Goal: Information Seeking & Learning: Learn about a topic

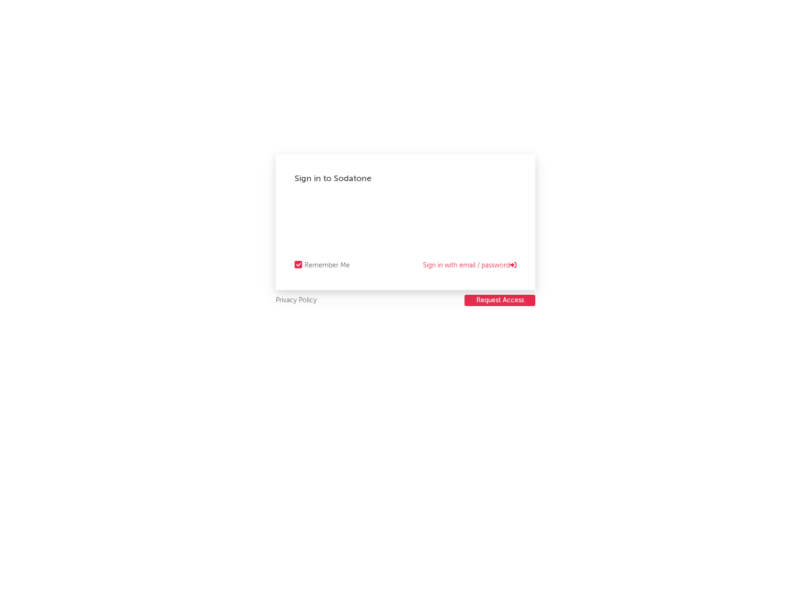
select select "warner_chappell"
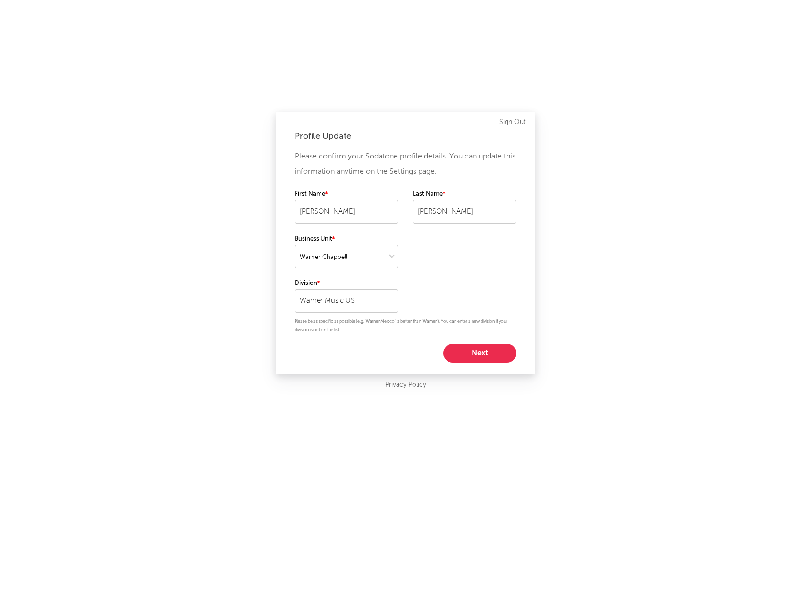
click at [472, 351] on button "Next" at bounding box center [479, 353] width 73 height 19
select select "other"
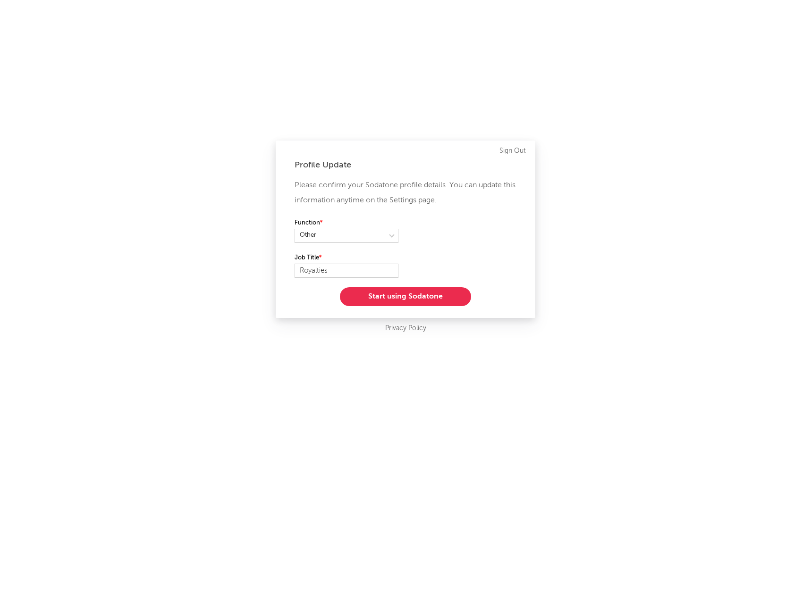
click at [412, 292] on button "Start using Sodatone" at bounding box center [405, 296] width 131 height 19
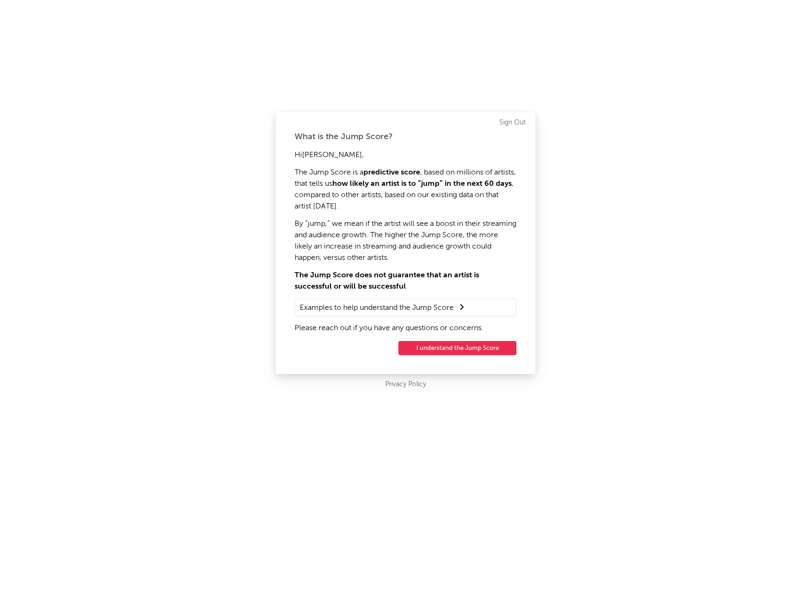
click at [438, 351] on button "I understand the Jump Score" at bounding box center [457, 348] width 118 height 14
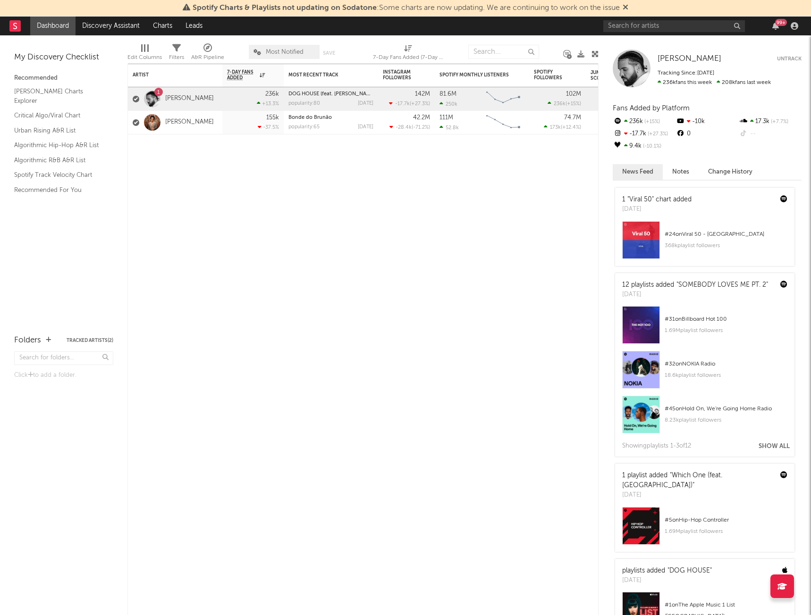
click at [780, 24] on div "99 +" at bounding box center [781, 22] width 12 height 7
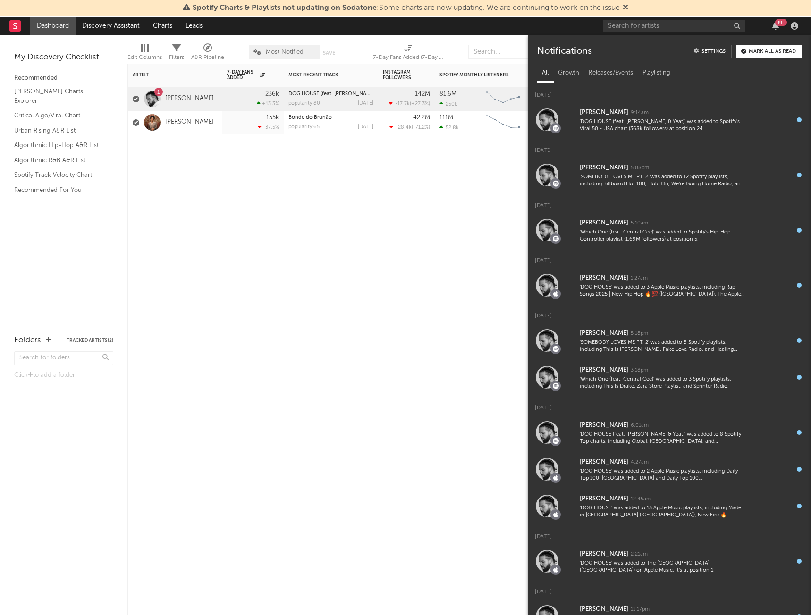
click at [197, 301] on div "Artist Notifications 7-Day Fans Added WoW % Change Most Recent Track Popularity…" at bounding box center [362, 340] width 471 height 552
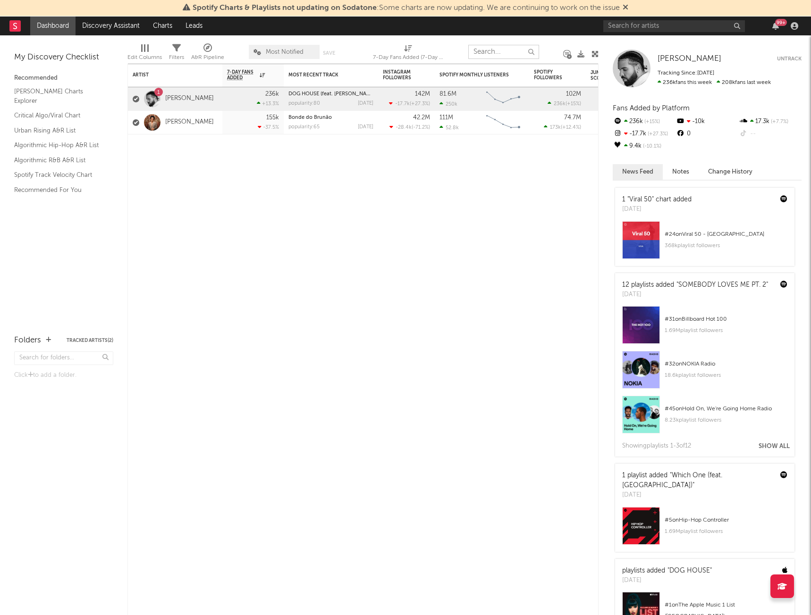
click at [510, 51] on input "text" at bounding box center [503, 52] width 71 height 14
type input "m"
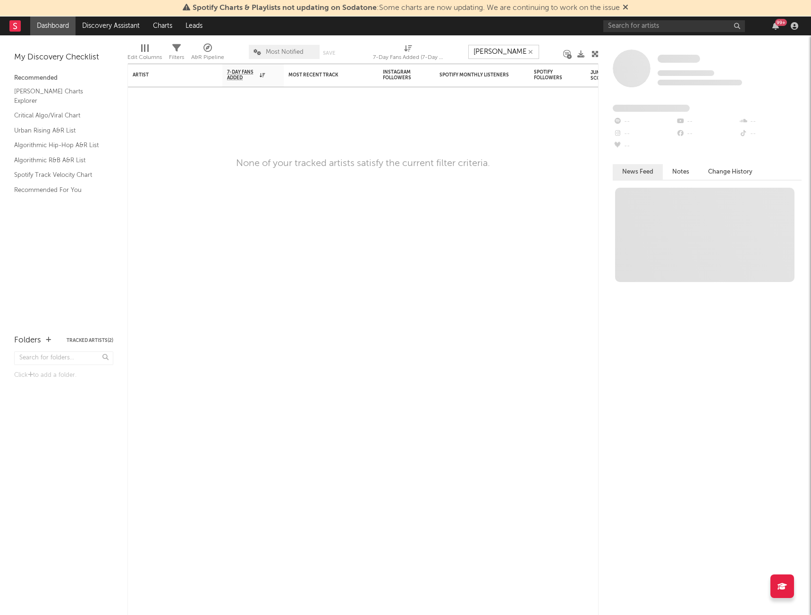
type input "[PERSON_NAME]"
click at [527, 176] on div "Artist Notifications 7-Day Fans Added WoW % Change Most Recent Track Popularity…" at bounding box center [362, 340] width 471 height 552
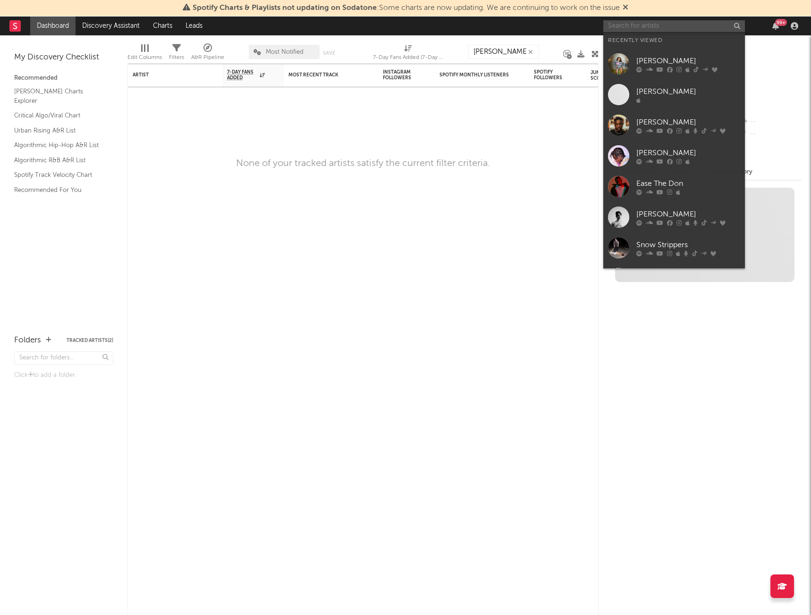
click at [708, 22] on input "text" at bounding box center [674, 26] width 142 height 12
type input "m"
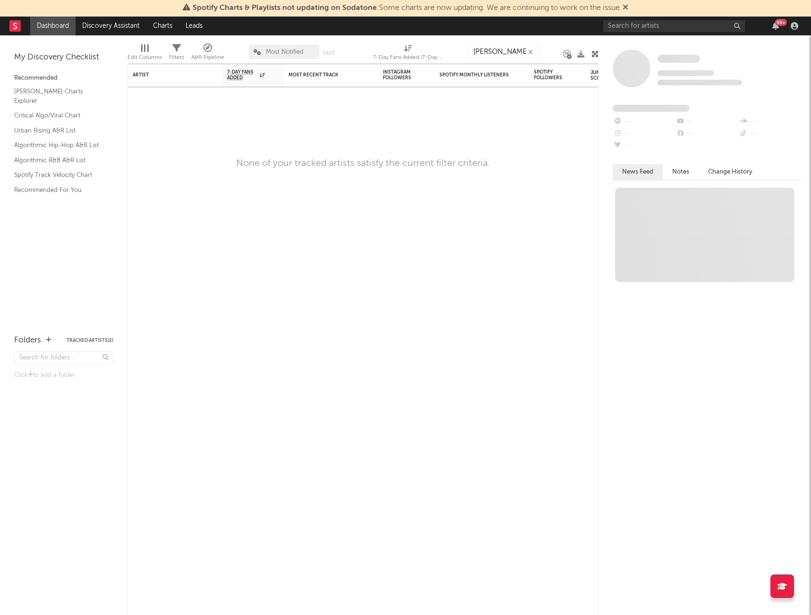
click at [669, 18] on div "99 +" at bounding box center [702, 26] width 198 height 19
click at [660, 25] on input "text" at bounding box center [674, 26] width 142 height 12
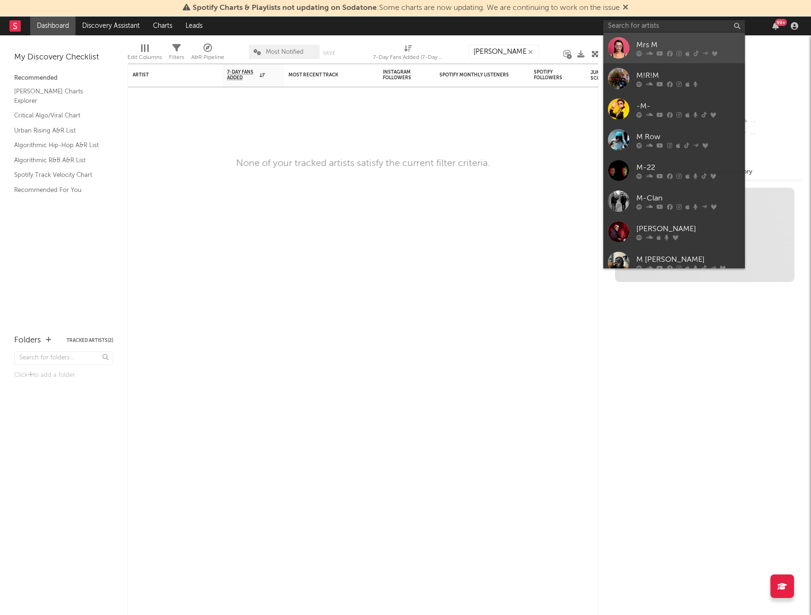
click at [667, 45] on div "Mrs M" at bounding box center [688, 44] width 104 height 11
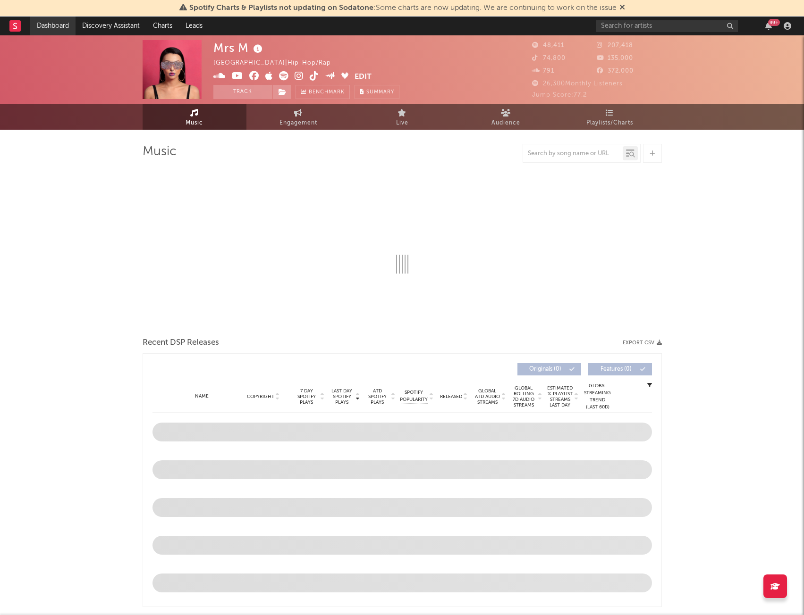
select select "6m"
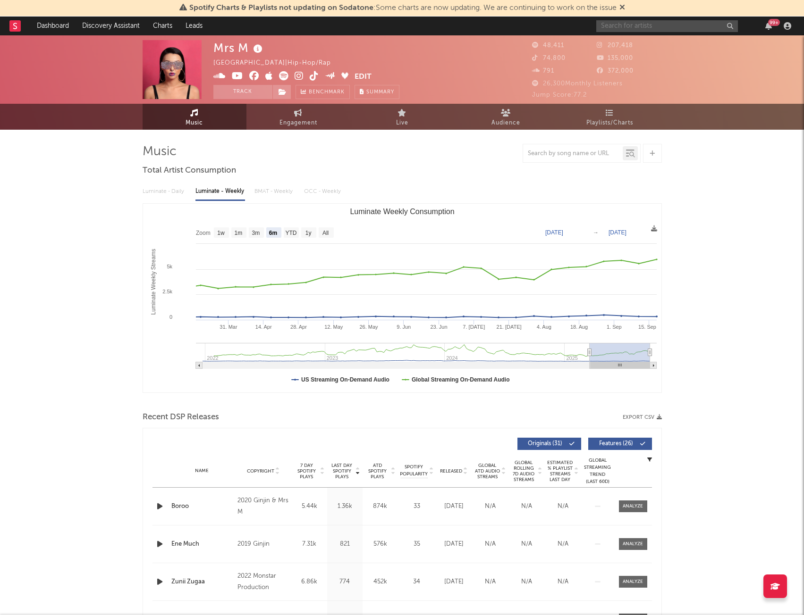
click at [638, 25] on input "text" at bounding box center [667, 26] width 142 height 12
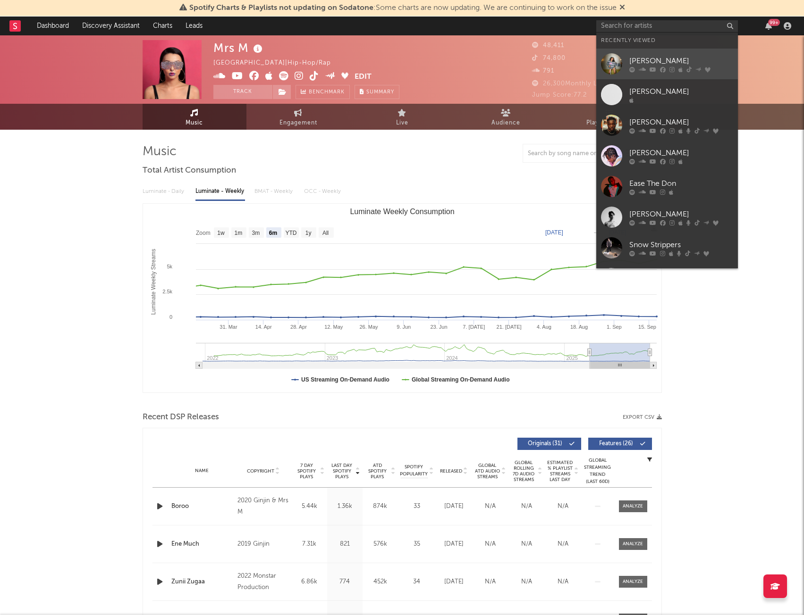
click at [633, 64] on div "[PERSON_NAME]" at bounding box center [681, 60] width 104 height 11
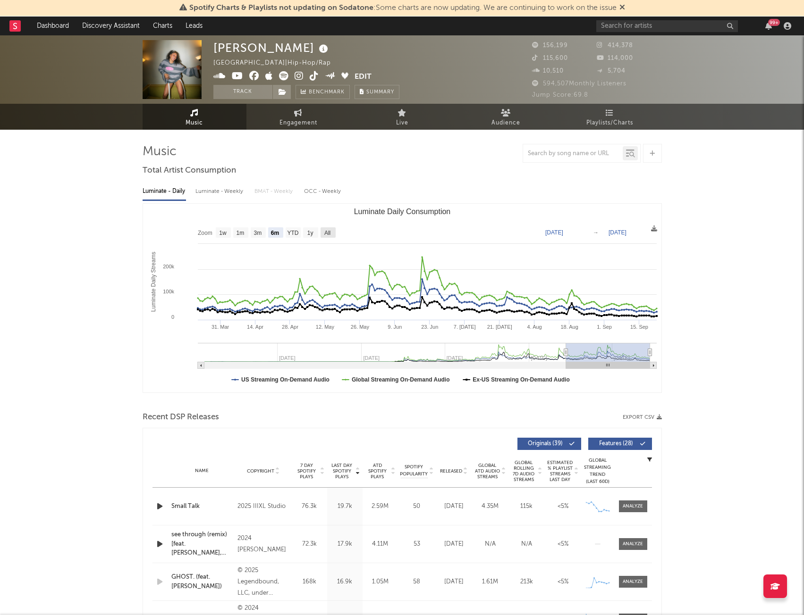
click at [329, 232] on text "All" at bounding box center [327, 233] width 6 height 7
select select "All"
type input "[DATE]"
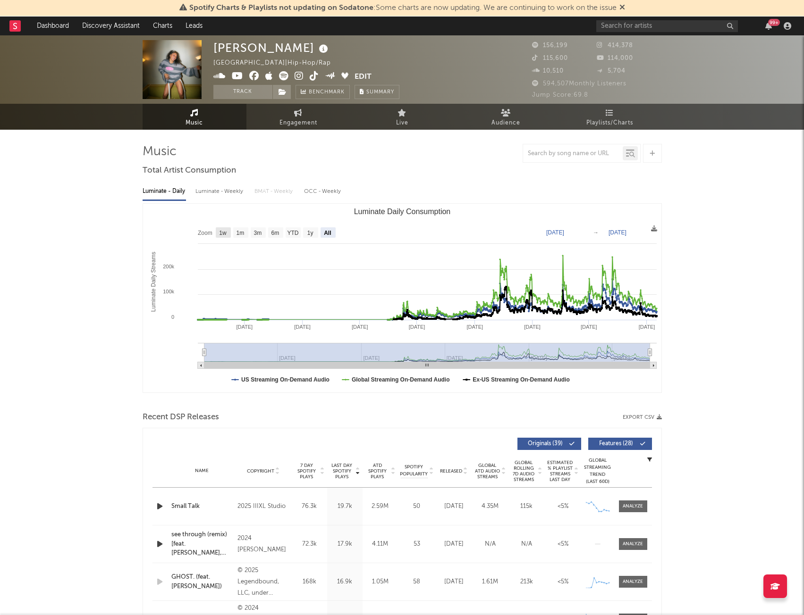
click at [229, 235] on rect "Luminate Daily Consumption" at bounding box center [223, 232] width 15 height 10
select select "1w"
type input "[DATE]"
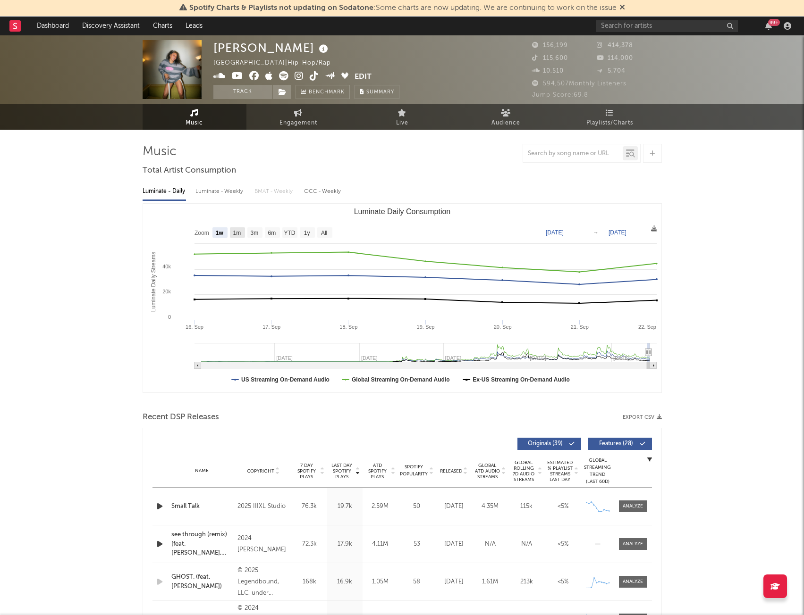
click at [237, 235] on text "1m" at bounding box center [237, 233] width 8 height 7
select select "1m"
type input "[DATE]"
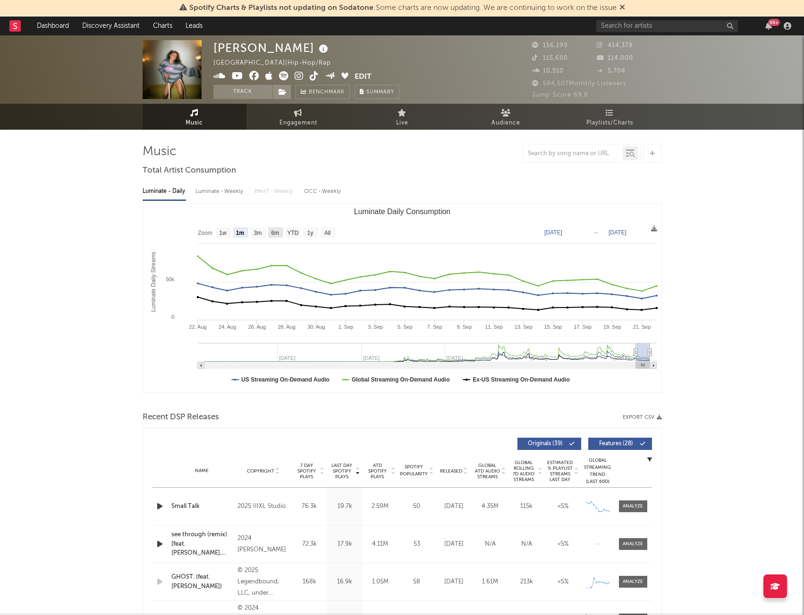
click at [271, 235] on text "6m" at bounding box center [275, 233] width 8 height 7
select select "6m"
type input "[DATE]"
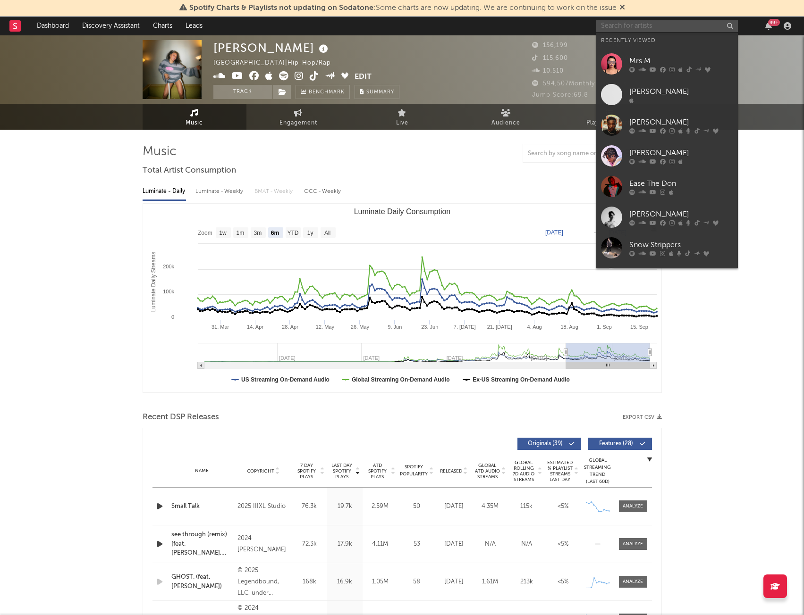
click at [627, 24] on input "text" at bounding box center [667, 26] width 142 height 12
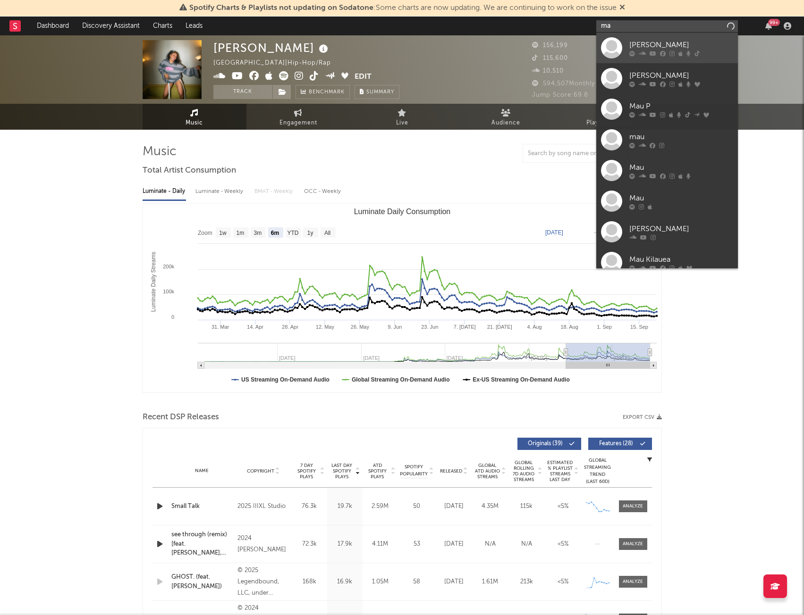
type input "m"
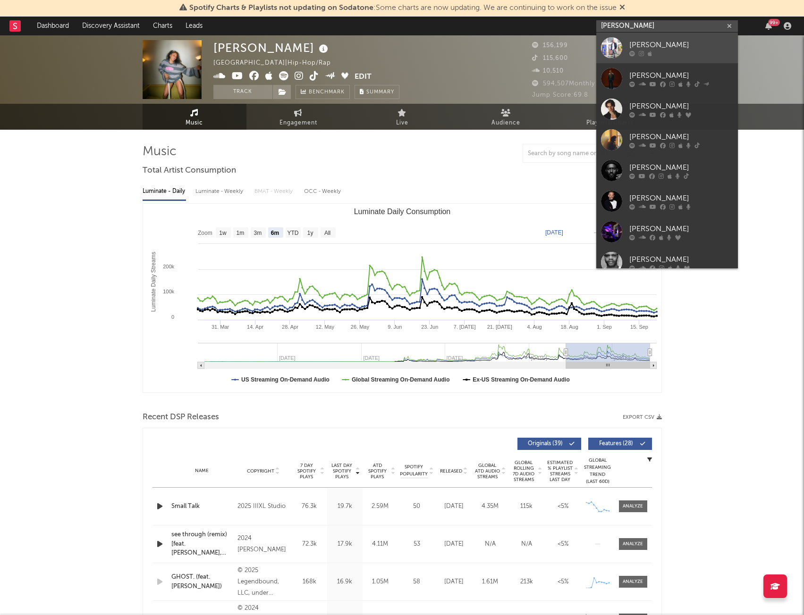
type input "[PERSON_NAME]"
click at [660, 45] on div "[PERSON_NAME]" at bounding box center [681, 44] width 104 height 11
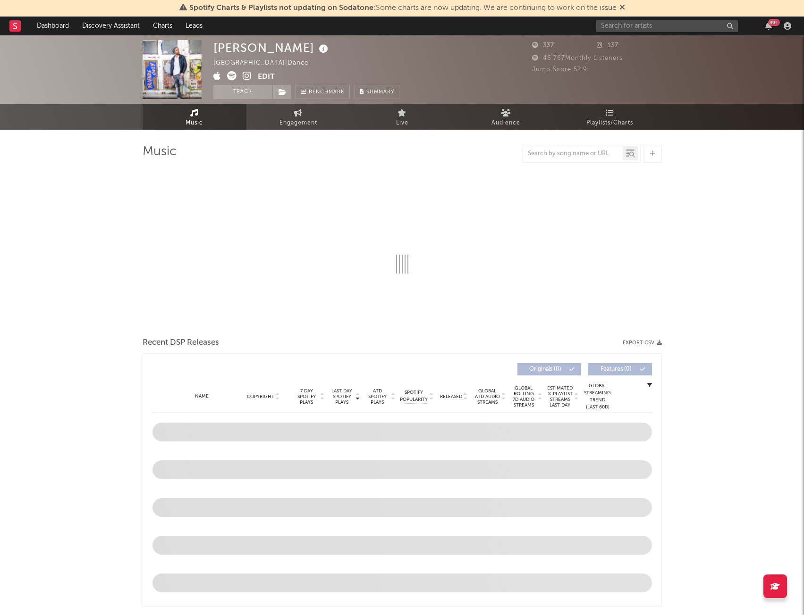
select select "1w"
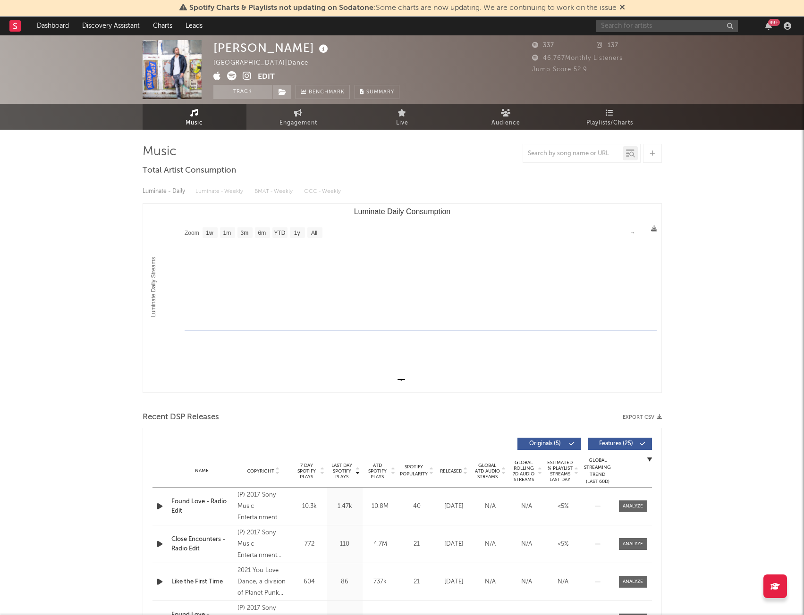
click at [646, 25] on input "text" at bounding box center [667, 26] width 142 height 12
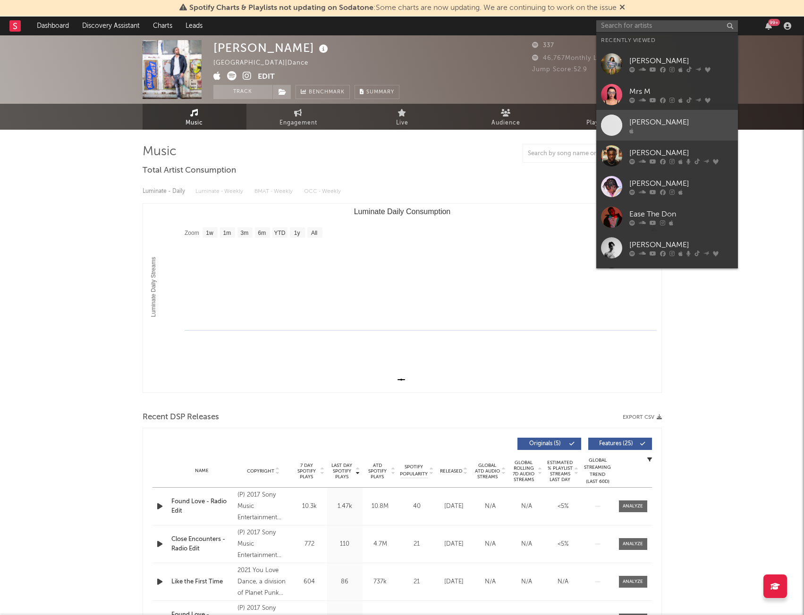
click at [645, 124] on div "[PERSON_NAME]" at bounding box center [681, 122] width 104 height 11
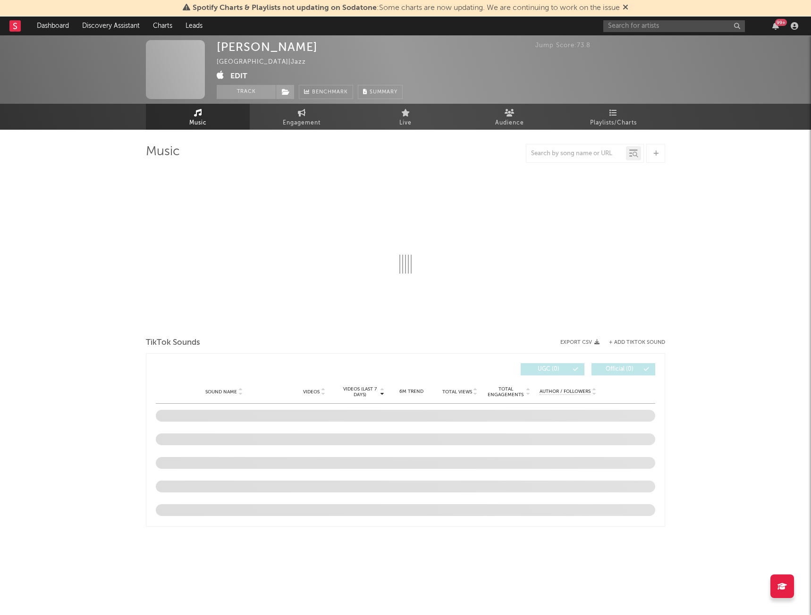
select select "1w"
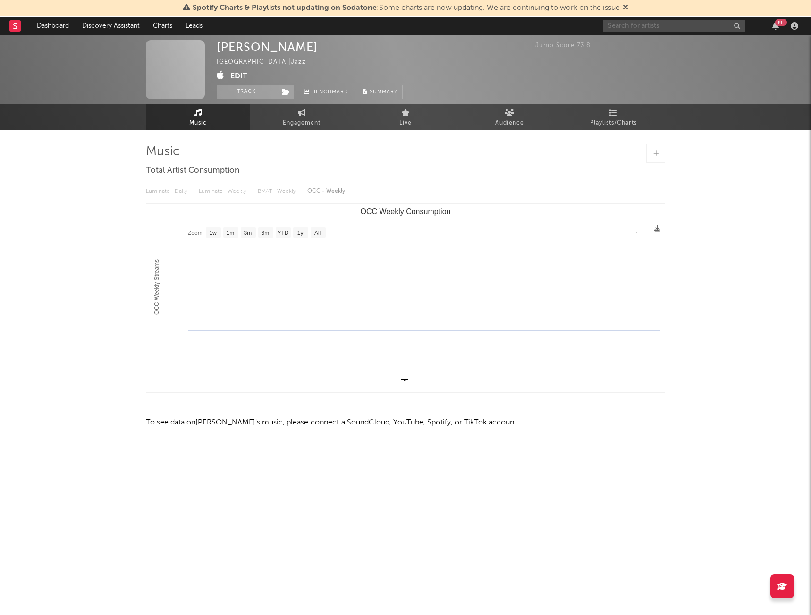
click at [638, 28] on input "text" at bounding box center [674, 26] width 142 height 12
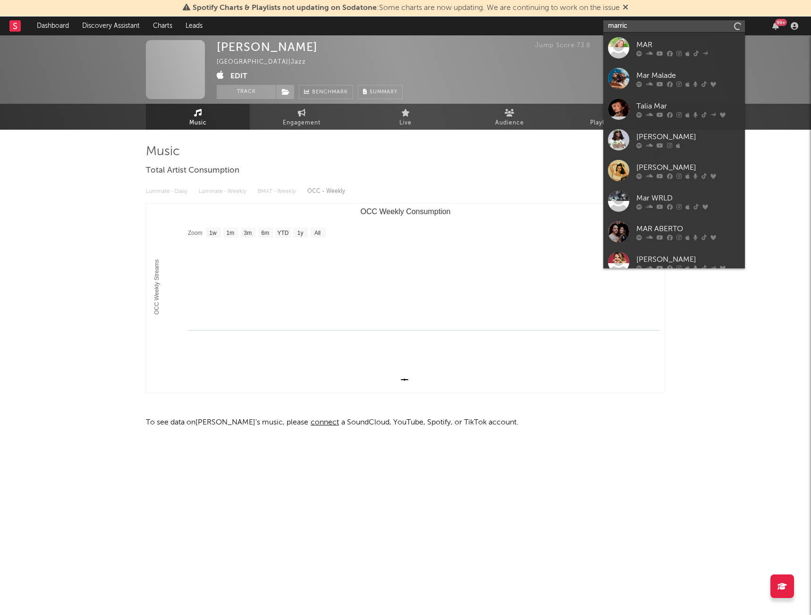
type input "marrice"
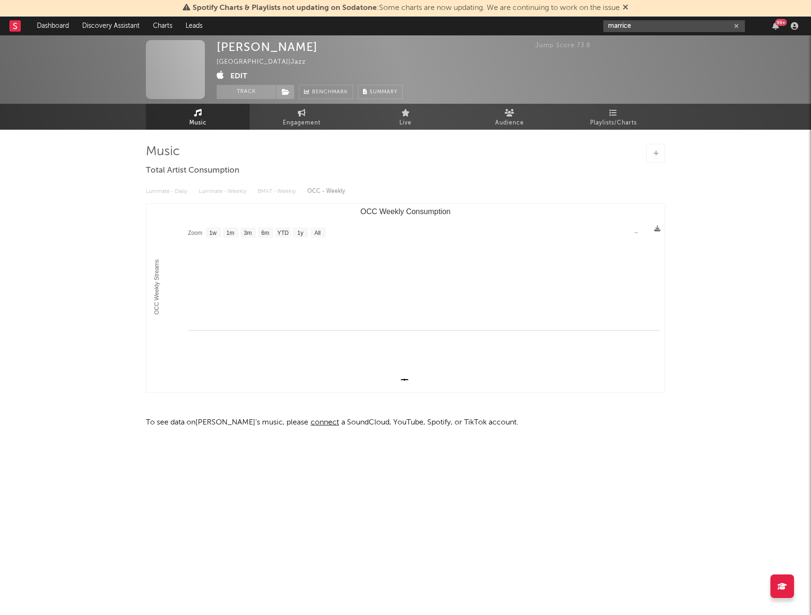
click at [732, 24] on input "marrice" at bounding box center [674, 26] width 142 height 12
click at [736, 23] on icon "button" at bounding box center [736, 26] width 5 height 6
type input "[PERSON_NAME]"
click at [623, 6] on span "Spotify Charts & Playlists not updating on Sodatone : Some charts are now updat…" at bounding box center [405, 7] width 445 height 11
click at [627, 6] on icon at bounding box center [625, 7] width 6 height 8
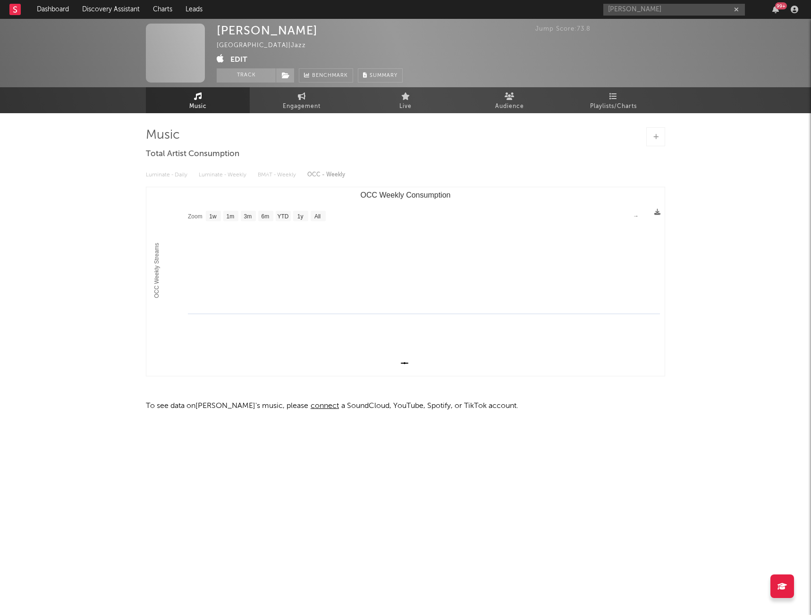
click at [775, 6] on div "99 +" at bounding box center [781, 5] width 12 height 7
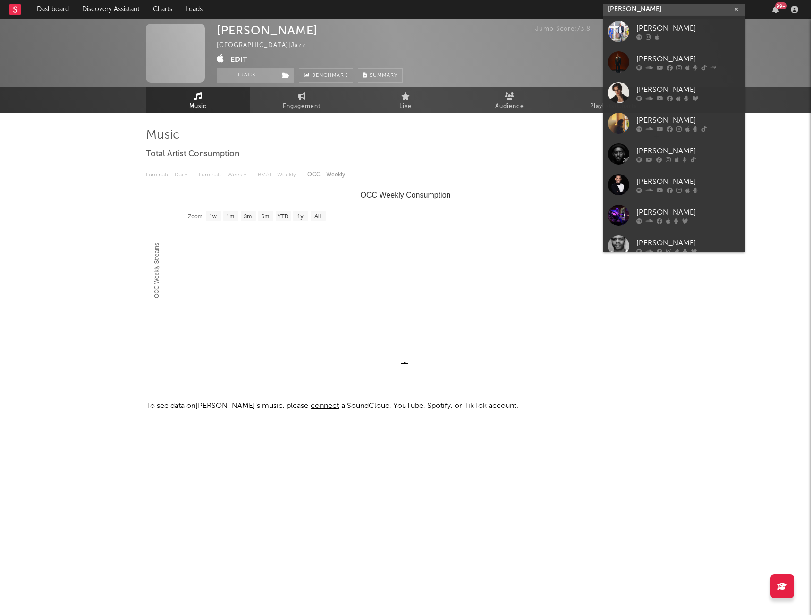
click at [629, 14] on input "[PERSON_NAME]" at bounding box center [674, 10] width 142 height 12
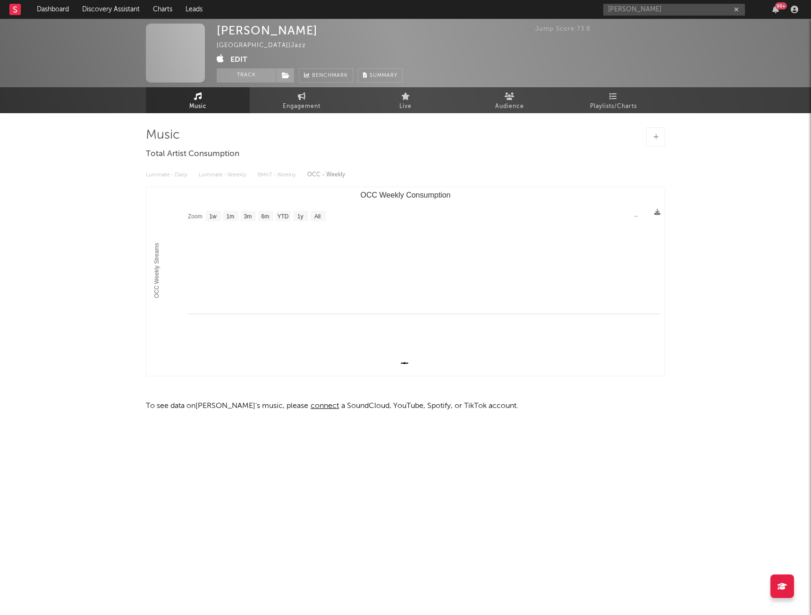
click at [425, 36] on div "[PERSON_NAME] United States | Jazz Edit Track Benchmark Summary" at bounding box center [370, 53] width 307 height 59
click at [52, 5] on link "Dashboard" at bounding box center [52, 9] width 45 height 19
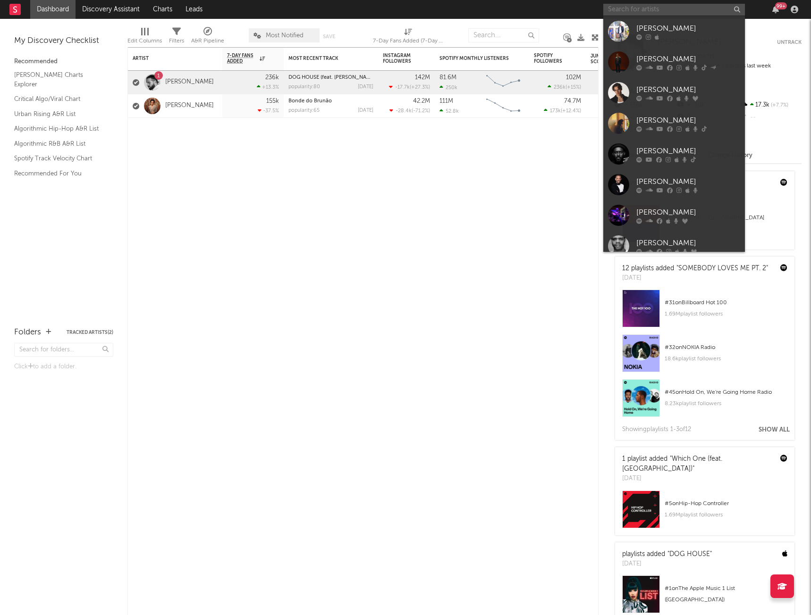
click at [667, 10] on input "text" at bounding box center [674, 10] width 142 height 12
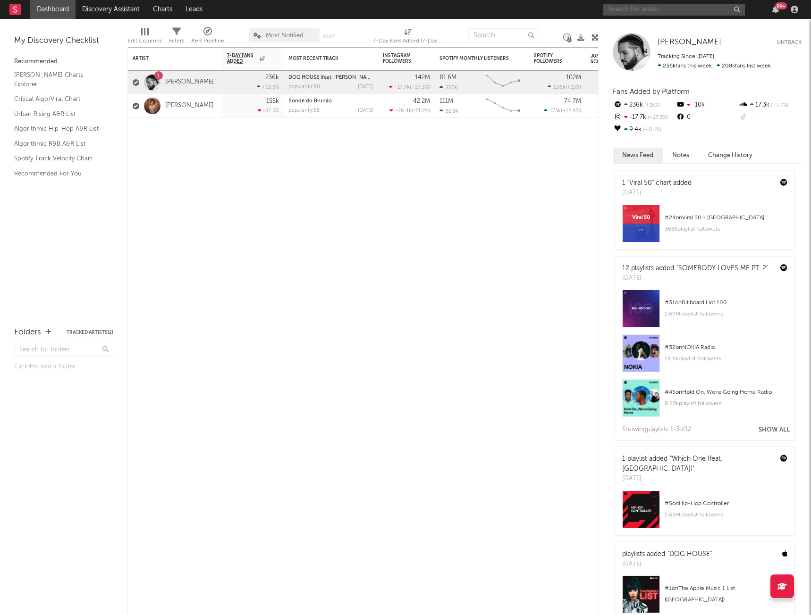
click at [666, 9] on input "text" at bounding box center [674, 10] width 142 height 12
click at [698, 10] on input "[PERSON_NAME]" at bounding box center [674, 10] width 142 height 12
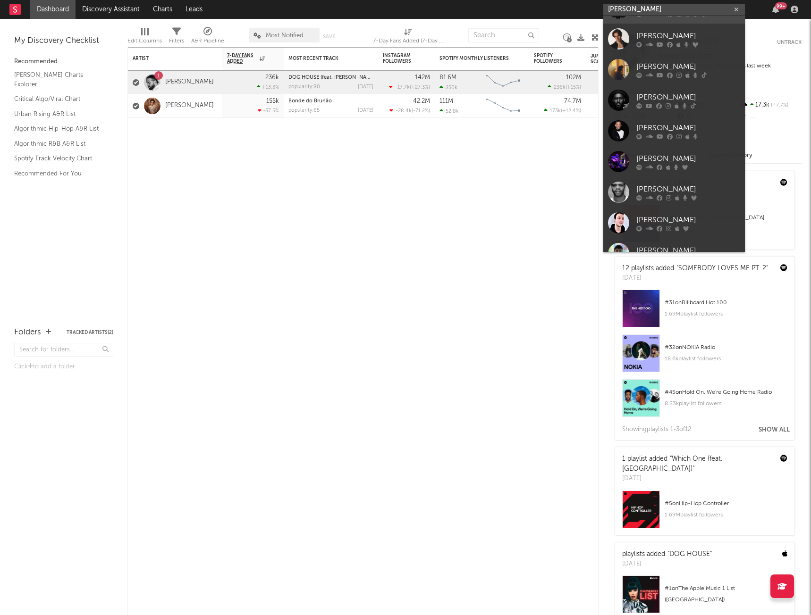
scroll to position [71, 0]
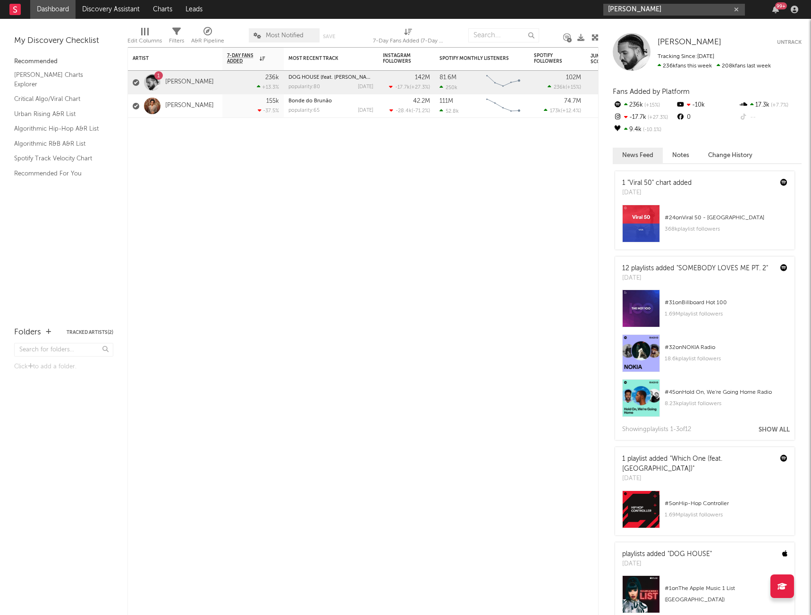
type input "[PERSON_NAME]"
click at [472, 214] on div "Artist Notifications 7-Day Fans Added WoW % Change Most Recent Track Popularity…" at bounding box center [362, 331] width 471 height 568
click at [658, 4] on input "[PERSON_NAME]" at bounding box center [674, 10] width 142 height 12
click at [688, 21] on div "[PERSON_NAME] [PERSON_NAME] Untrack Tracking Since: [DATE] 236k fans this week …" at bounding box center [704, 317] width 212 height 596
click at [688, 17] on div "[PERSON_NAME] 99 +" at bounding box center [702, 9] width 198 height 19
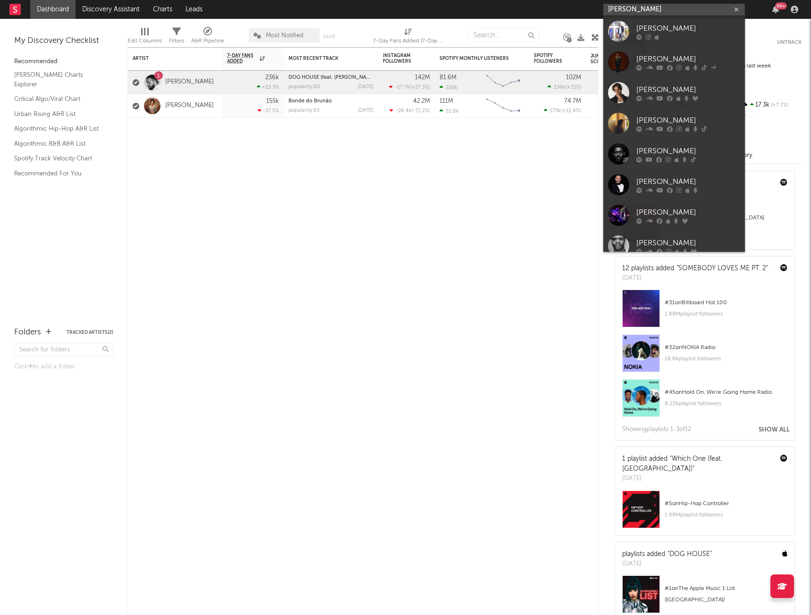
click at [691, 8] on input "[PERSON_NAME]" at bounding box center [674, 10] width 142 height 12
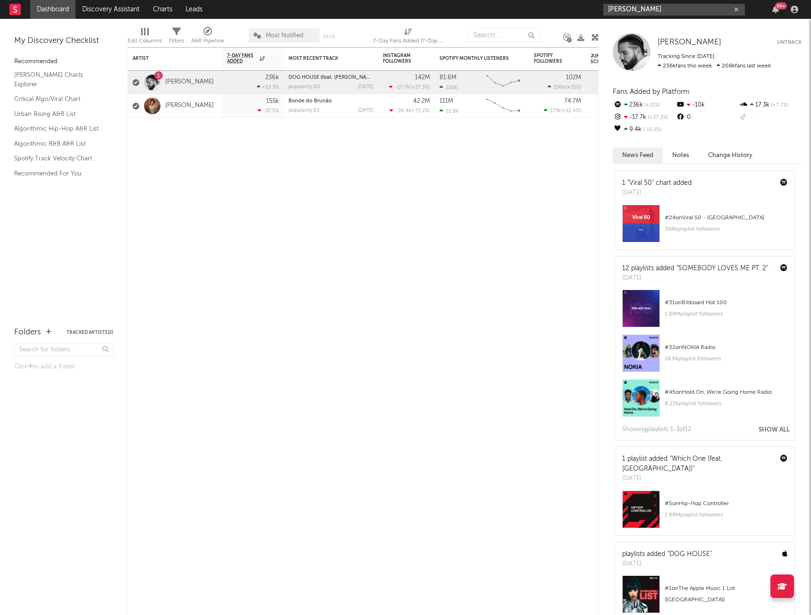
drag, startPoint x: 656, startPoint y: 10, endPoint x: 621, endPoint y: 12, distance: 35.0
click at [621, 12] on input "[PERSON_NAME]" at bounding box center [674, 10] width 142 height 12
click at [635, 8] on input "[PERSON_NAME]" at bounding box center [674, 10] width 142 height 12
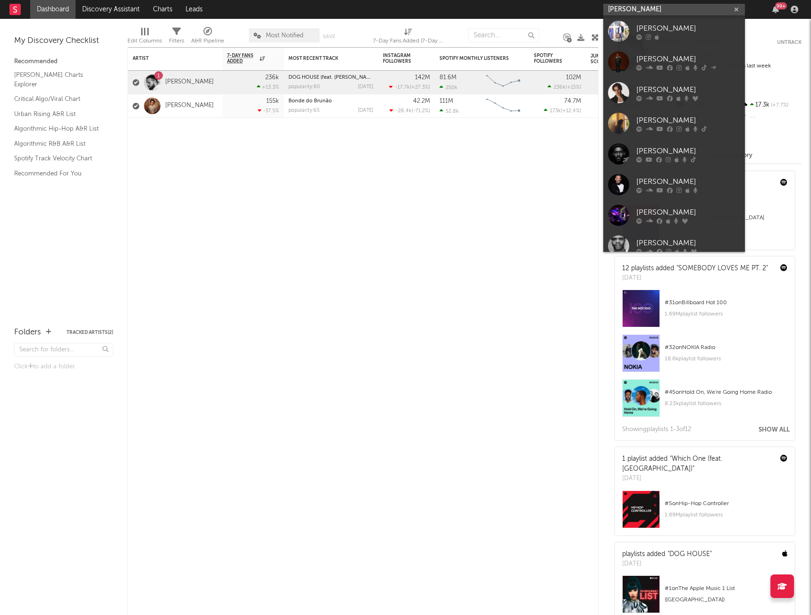
click at [635, 8] on input "[PERSON_NAME]" at bounding box center [674, 10] width 142 height 12
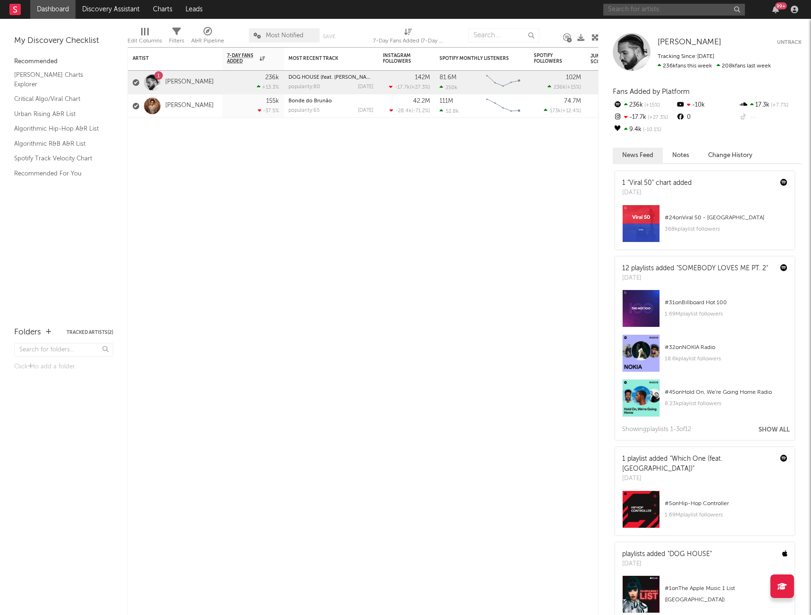
click at [639, 8] on input "text" at bounding box center [674, 10] width 142 height 12
click at [369, 216] on div "Artist Notifications 7-Day Fans Added WoW % Change Most Recent Track Popularity…" at bounding box center [362, 331] width 471 height 568
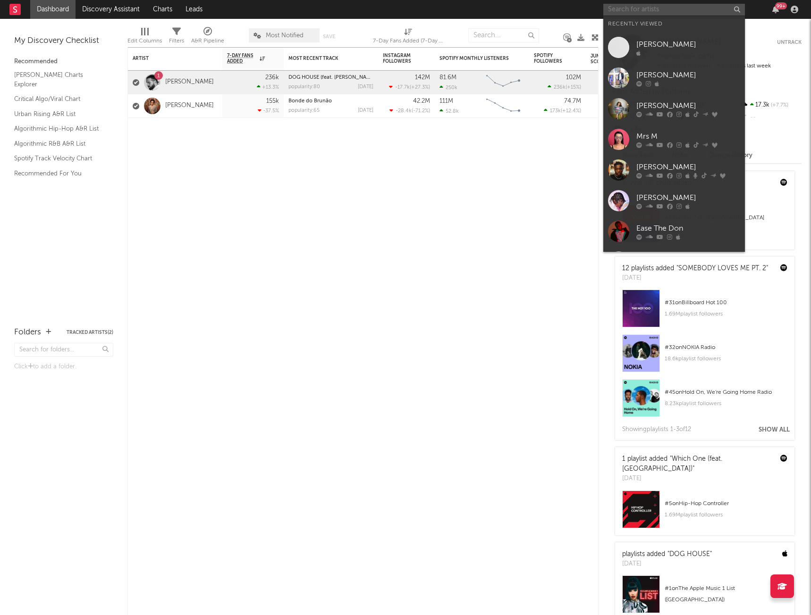
click at [668, 9] on input "text" at bounding box center [674, 10] width 142 height 12
click at [648, 5] on input "text" at bounding box center [674, 10] width 142 height 12
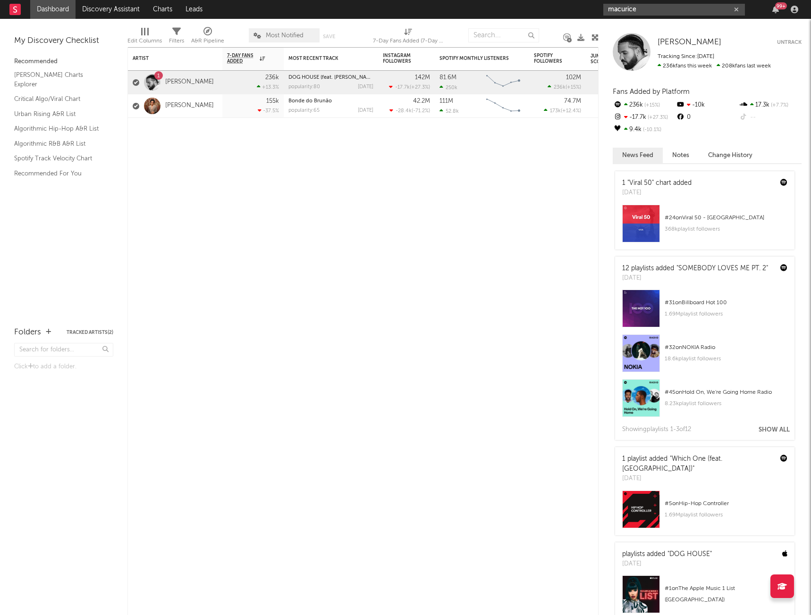
click at [638, 6] on input "macurice" at bounding box center [674, 10] width 142 height 12
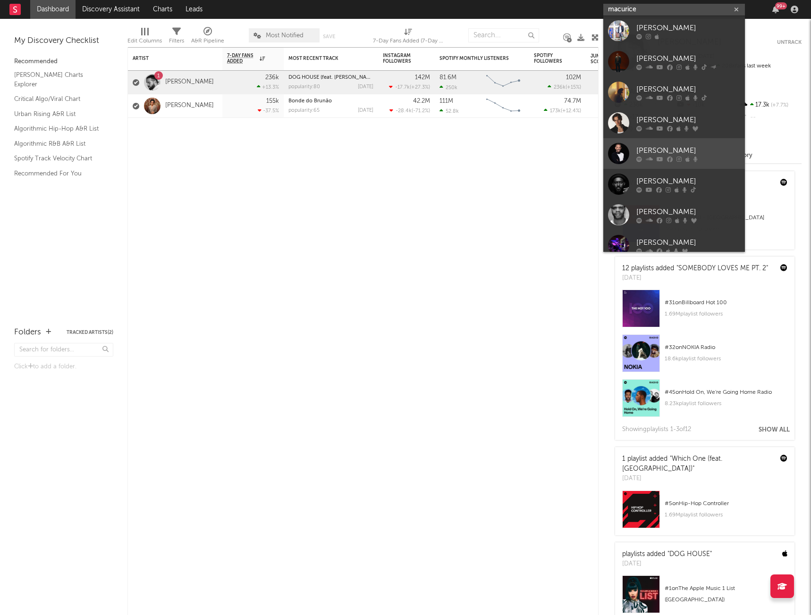
scroll to position [0, 0]
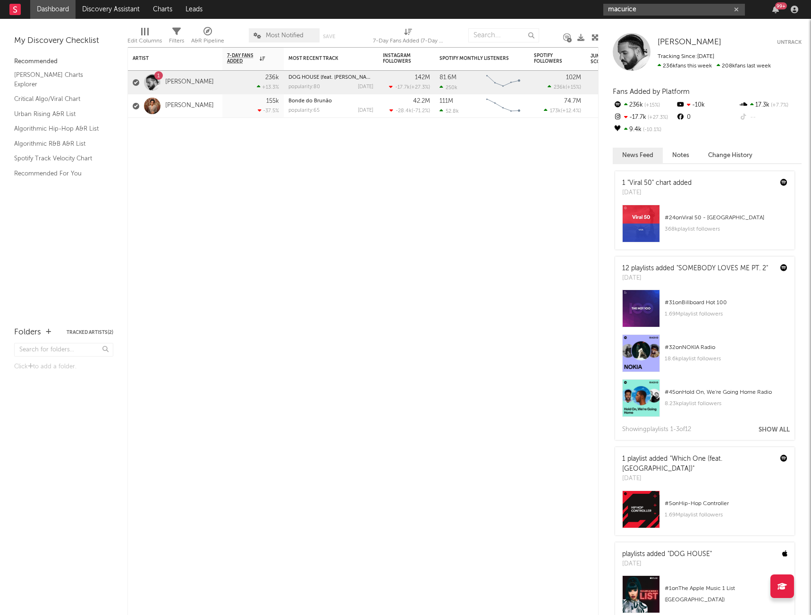
click at [641, 10] on input "macurice" at bounding box center [674, 10] width 142 height 12
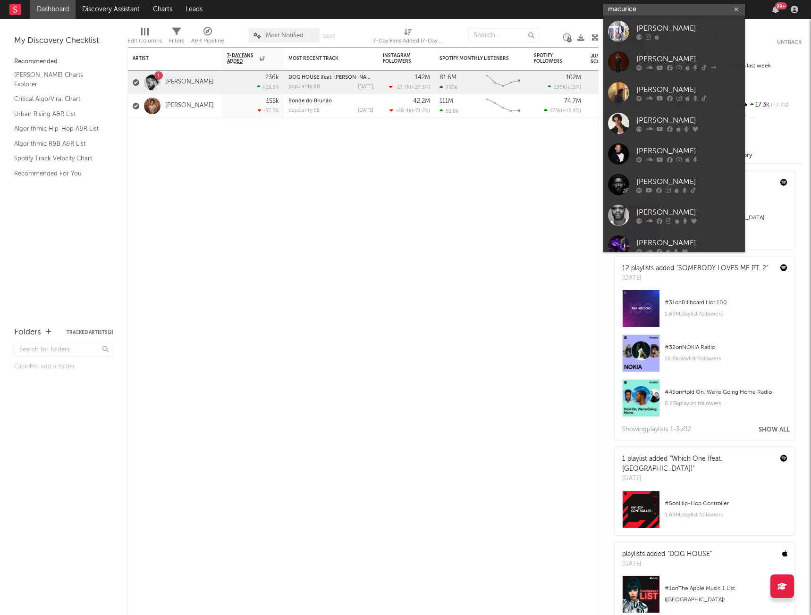
click at [650, 10] on input "macurice" at bounding box center [674, 10] width 142 height 12
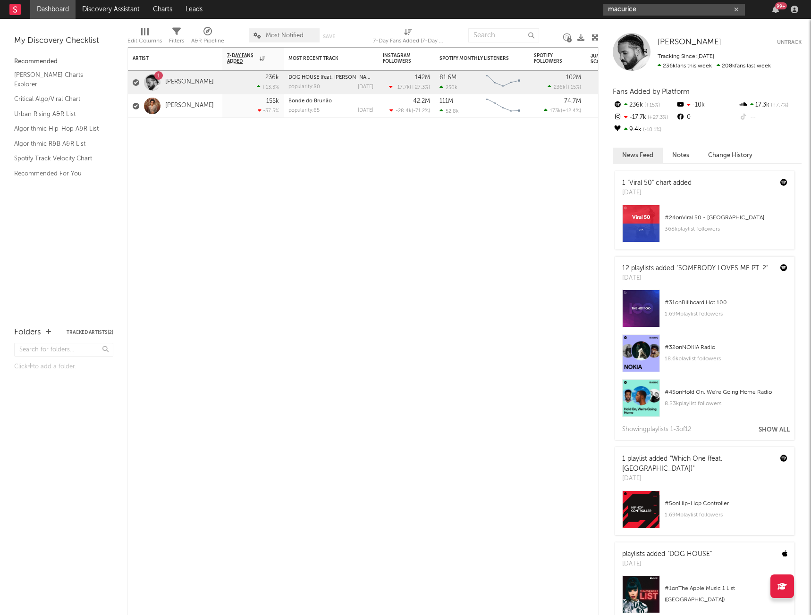
drag, startPoint x: 643, startPoint y: 7, endPoint x: 563, endPoint y: 8, distance: 79.8
click at [556, 7] on nav "Dashboard Discovery Assistant Charts Leads macurice 99 +" at bounding box center [405, 9] width 811 height 19
type input "[PERSON_NAME]"
click at [39, 79] on link "[PERSON_NAME] Charts Explorer" at bounding box center [59, 79] width 90 height 19
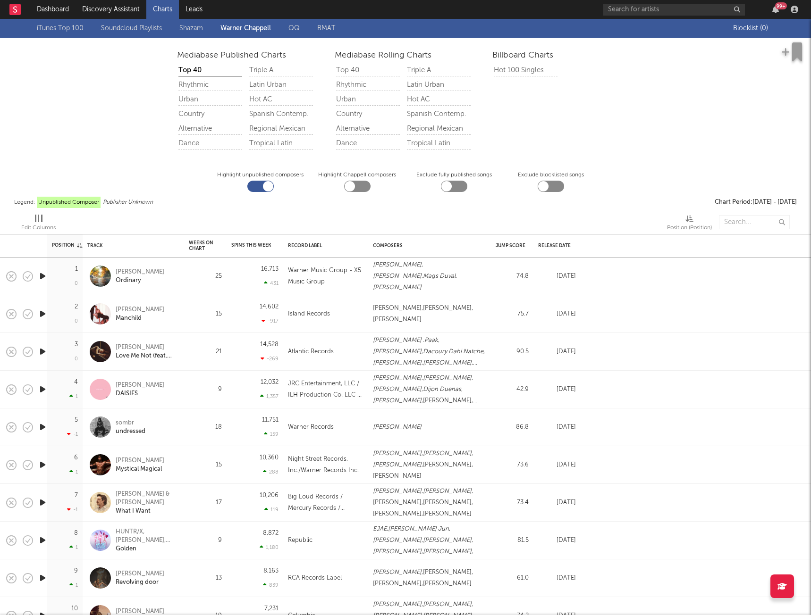
click at [10, 10] on rect at bounding box center [14, 9] width 11 height 11
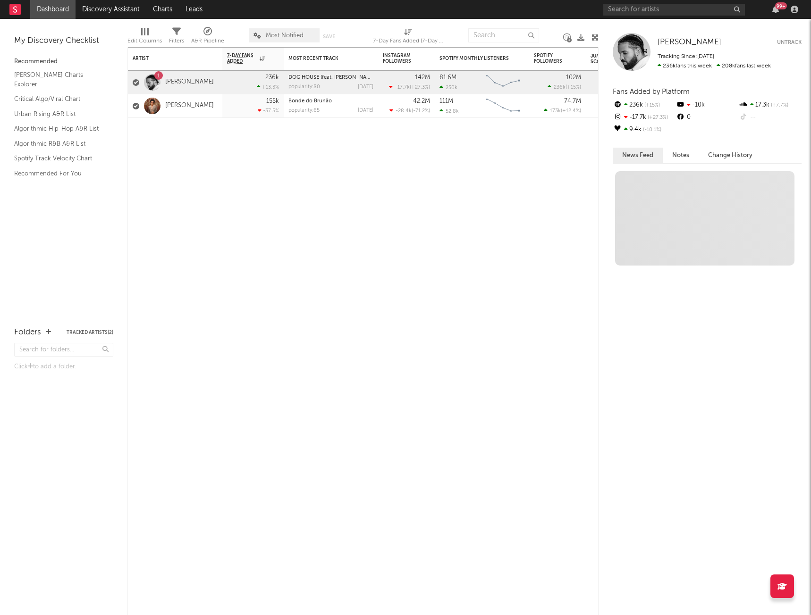
click at [15, 9] on rect at bounding box center [14, 9] width 11 height 11
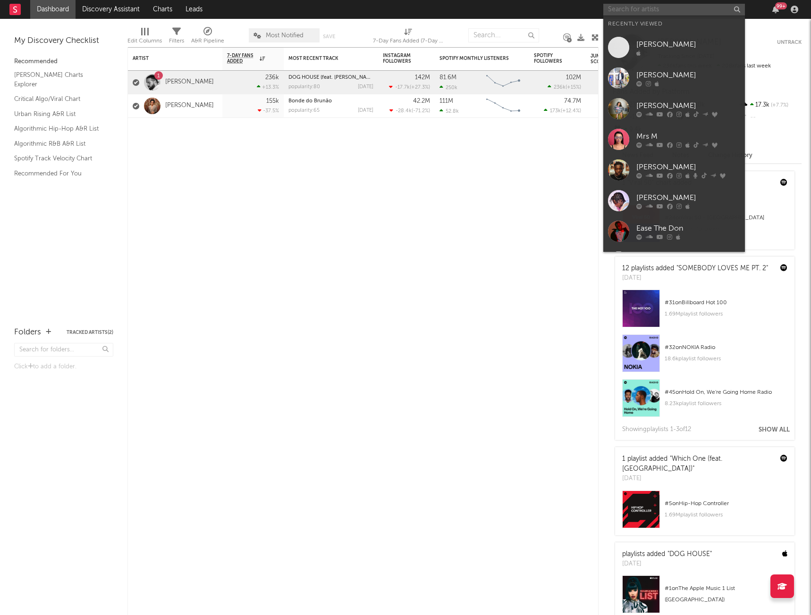
click at [737, 8] on input "text" at bounding box center [674, 10] width 142 height 12
click at [658, 46] on div "[PERSON_NAME]" at bounding box center [688, 44] width 104 height 11
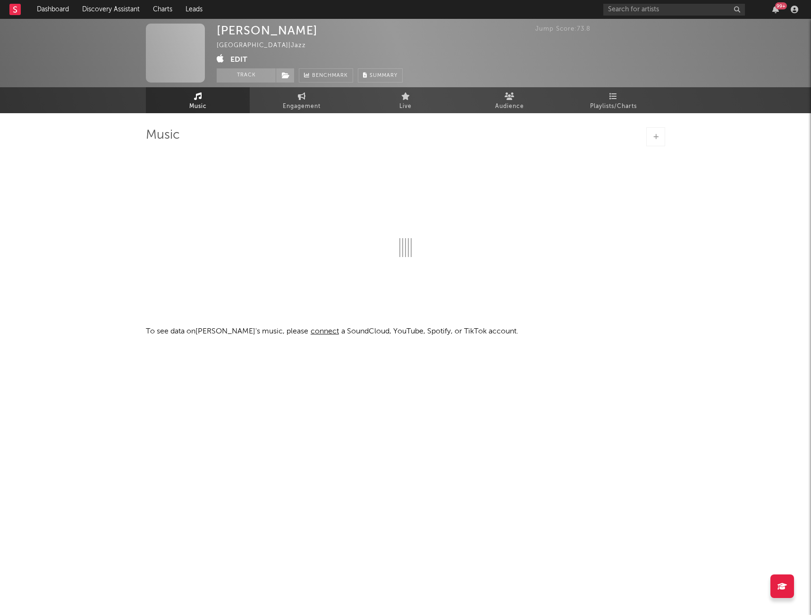
select select "1w"
